Goal: Use online tool/utility: Utilize a website feature to perform a specific function

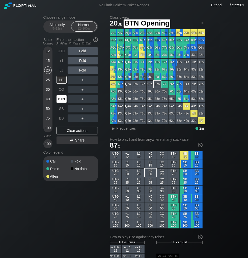
click at [61, 99] on div "BTN" at bounding box center [62, 99] width 10 height 8
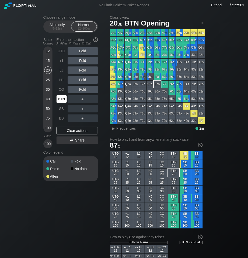
click at [61, 99] on div "BTN" at bounding box center [62, 99] width 10 height 8
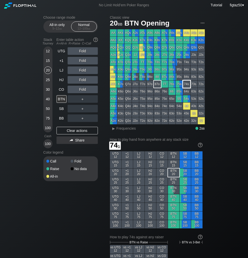
click at [187, 83] on div "74s" at bounding box center [186, 84] width 7 height 7
click at [119, 130] on span "Frequencies" at bounding box center [126, 128] width 19 height 4
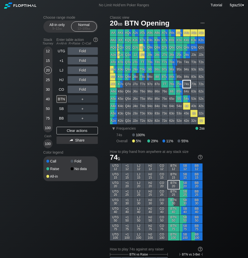
click at [190, 83] on div "74s" at bounding box center [186, 84] width 7 height 7
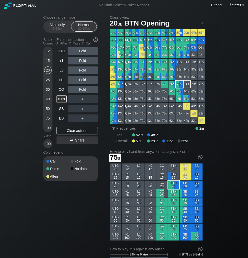
click at [180, 84] on div "75s" at bounding box center [179, 84] width 7 height 7
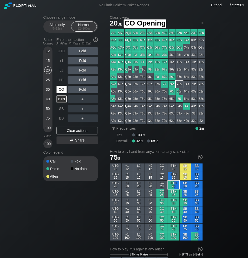
click at [64, 90] on div "CO" at bounding box center [62, 90] width 10 height 8
